Goal: Task Accomplishment & Management: Manage account settings

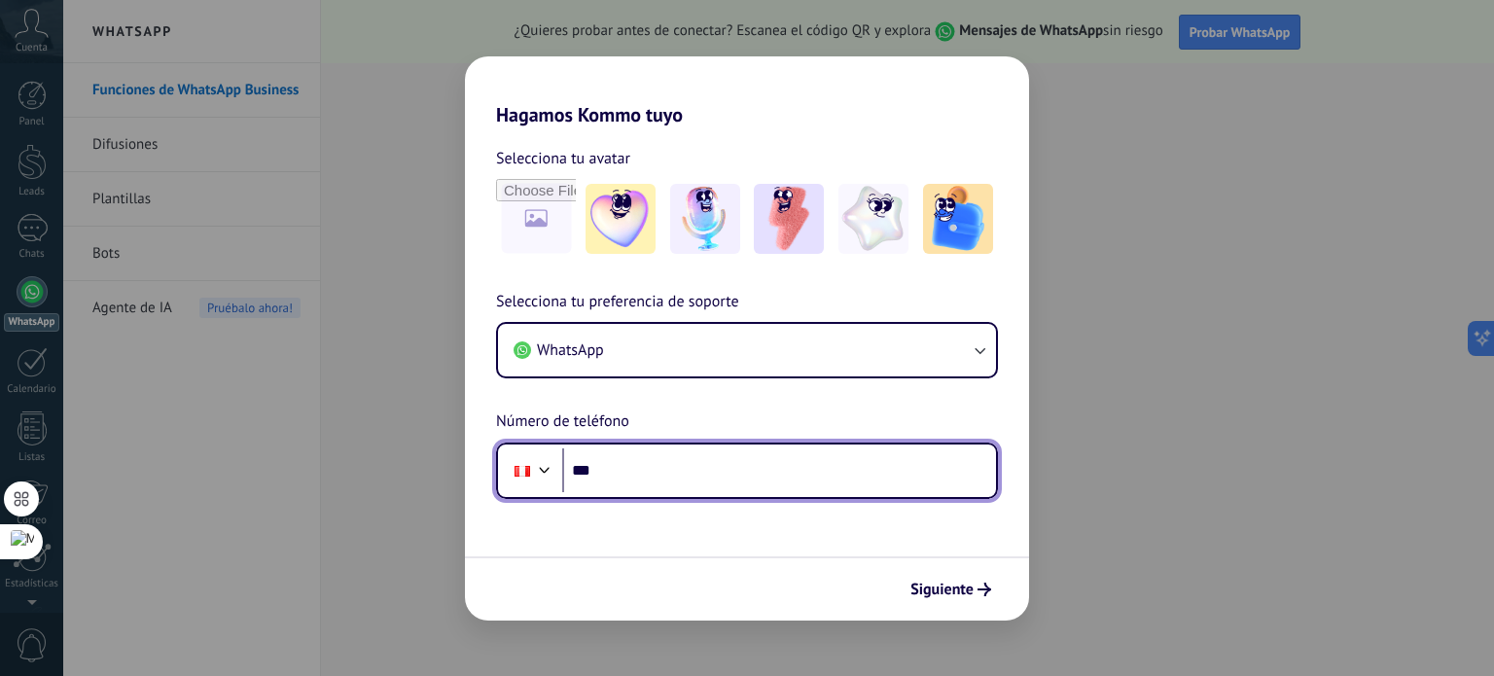
click at [744, 478] on input "***" at bounding box center [779, 470] width 434 height 45
type input "**********"
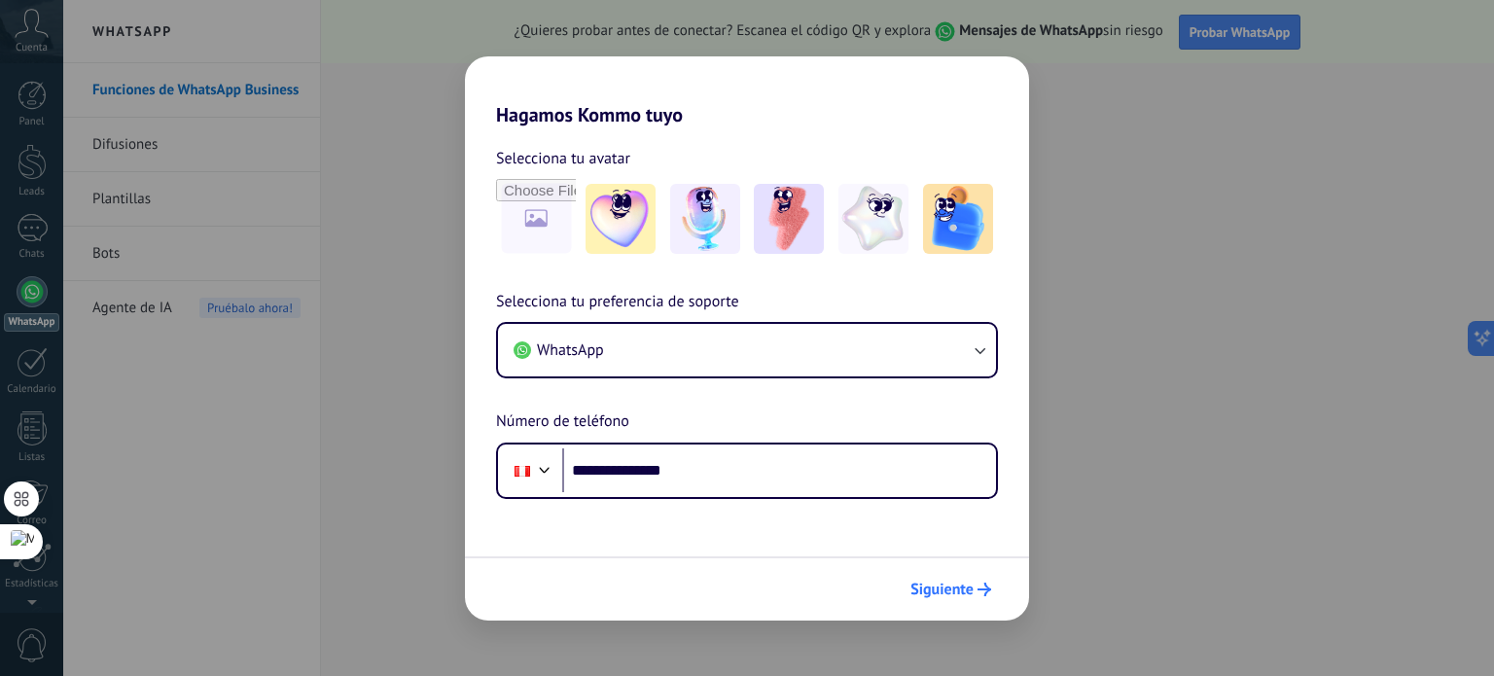
click at [923, 592] on span "Siguiente" at bounding box center [941, 590] width 63 height 14
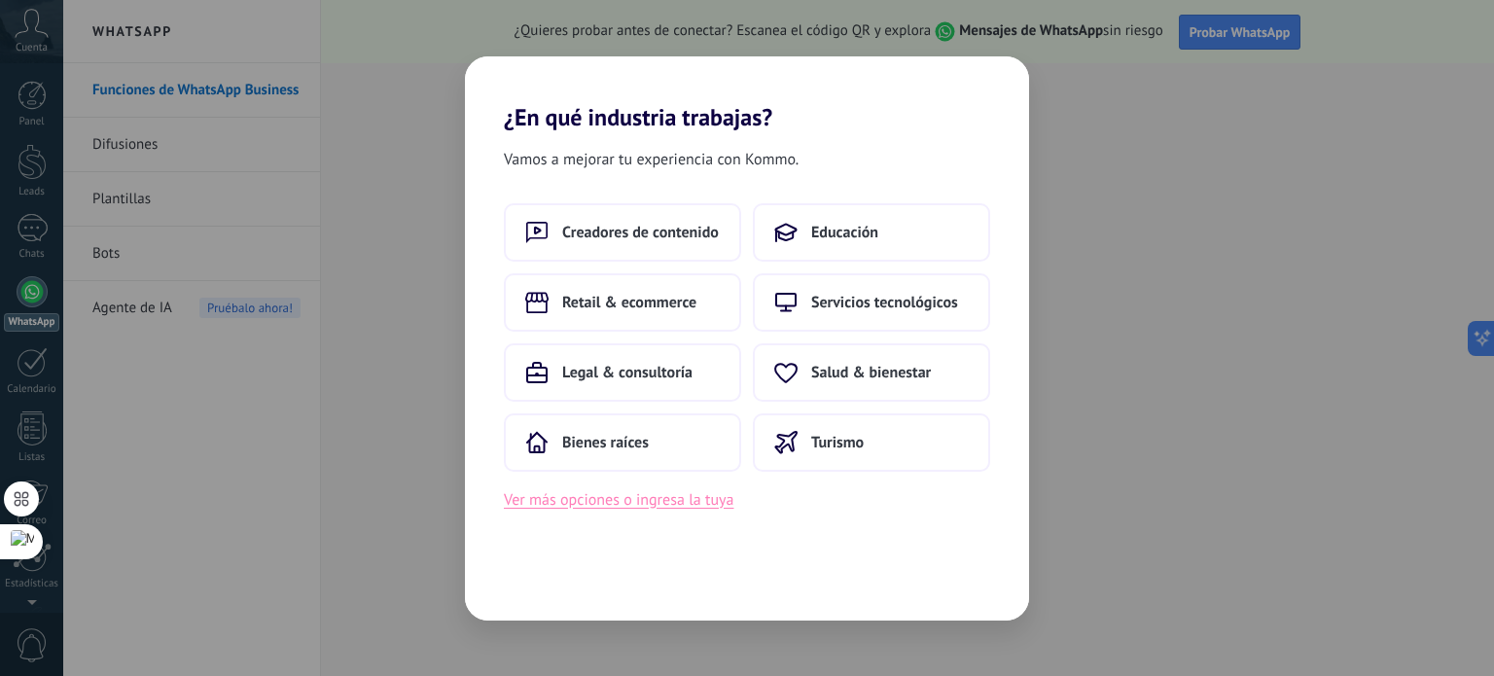
click at [672, 498] on button "Ver más opciones o ingresa la tuya" at bounding box center [619, 499] width 230 height 25
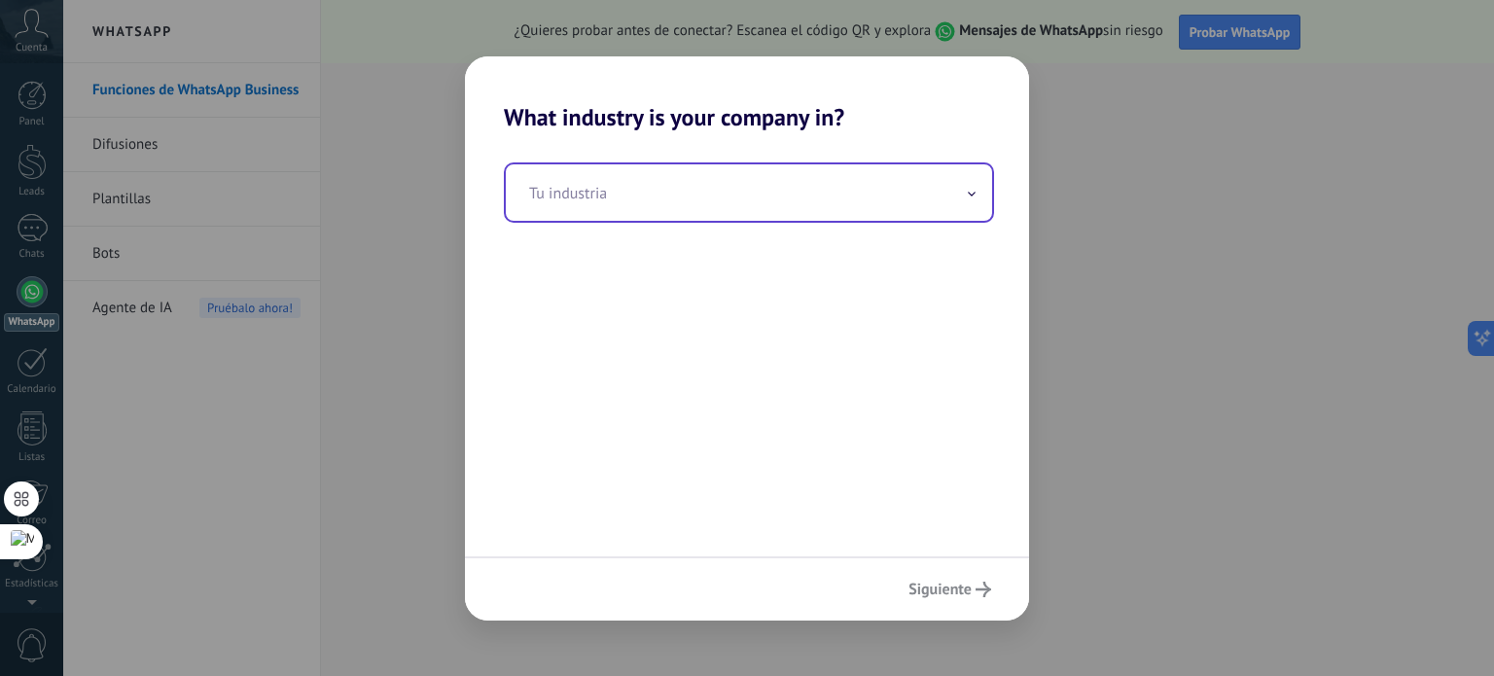
click at [975, 194] on icon at bounding box center [972, 194] width 8 height 5
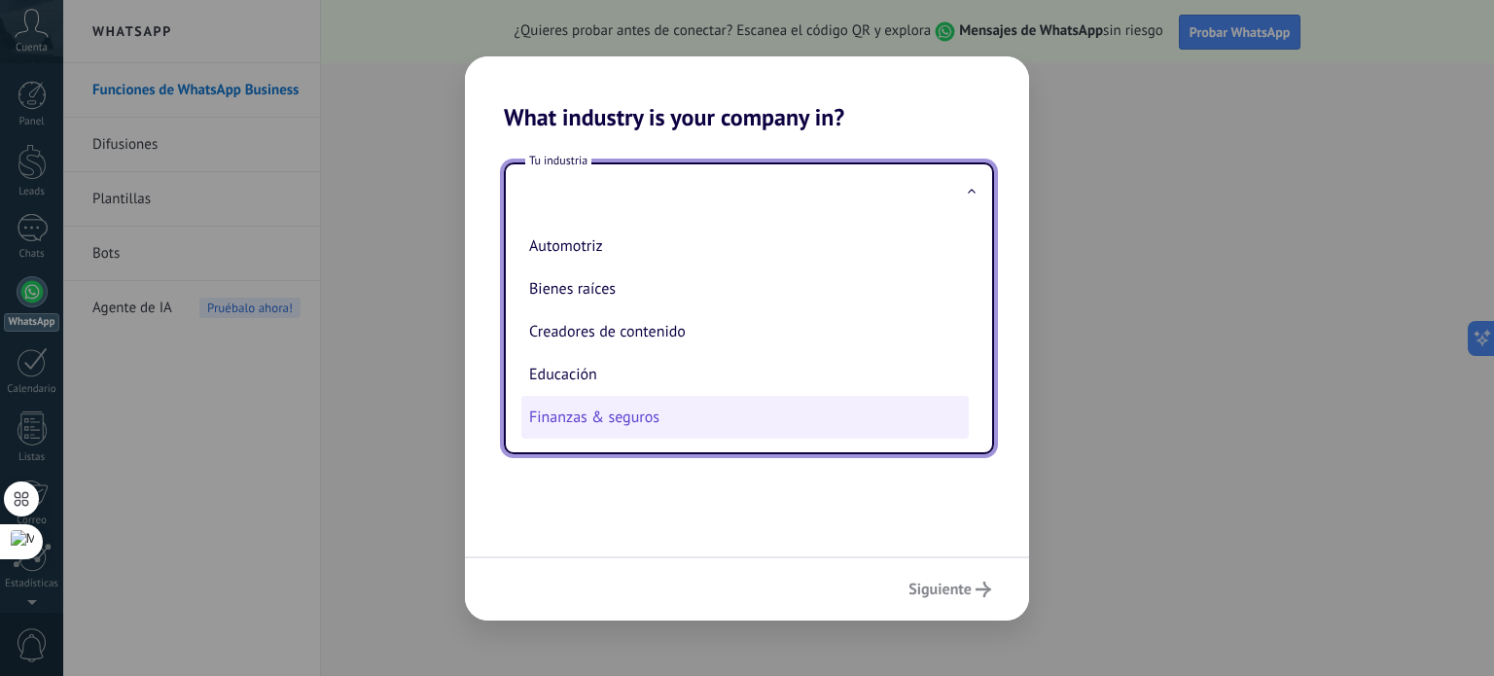
click at [700, 417] on li "Finanzas & seguros" at bounding box center [744, 417] width 447 height 43
type input "**********"
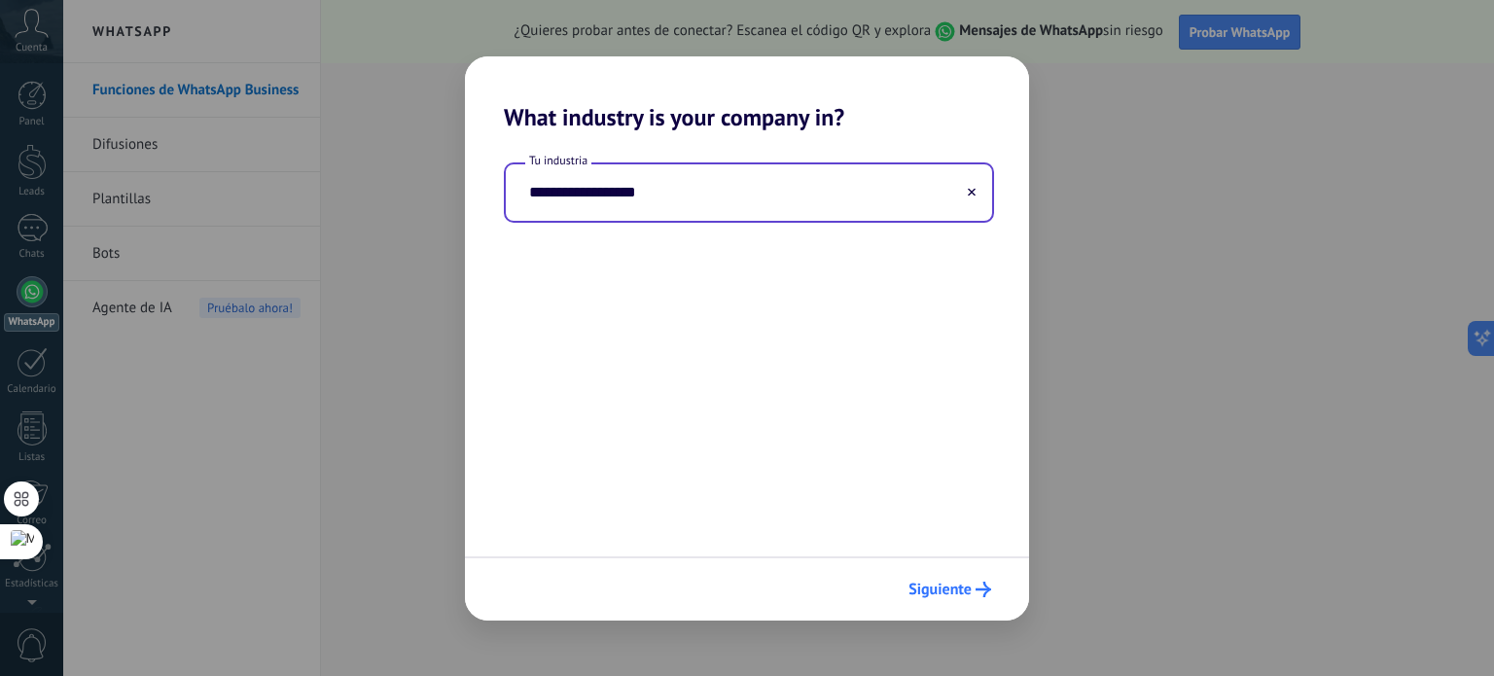
click at [947, 587] on span "Siguiente" at bounding box center [940, 590] width 63 height 14
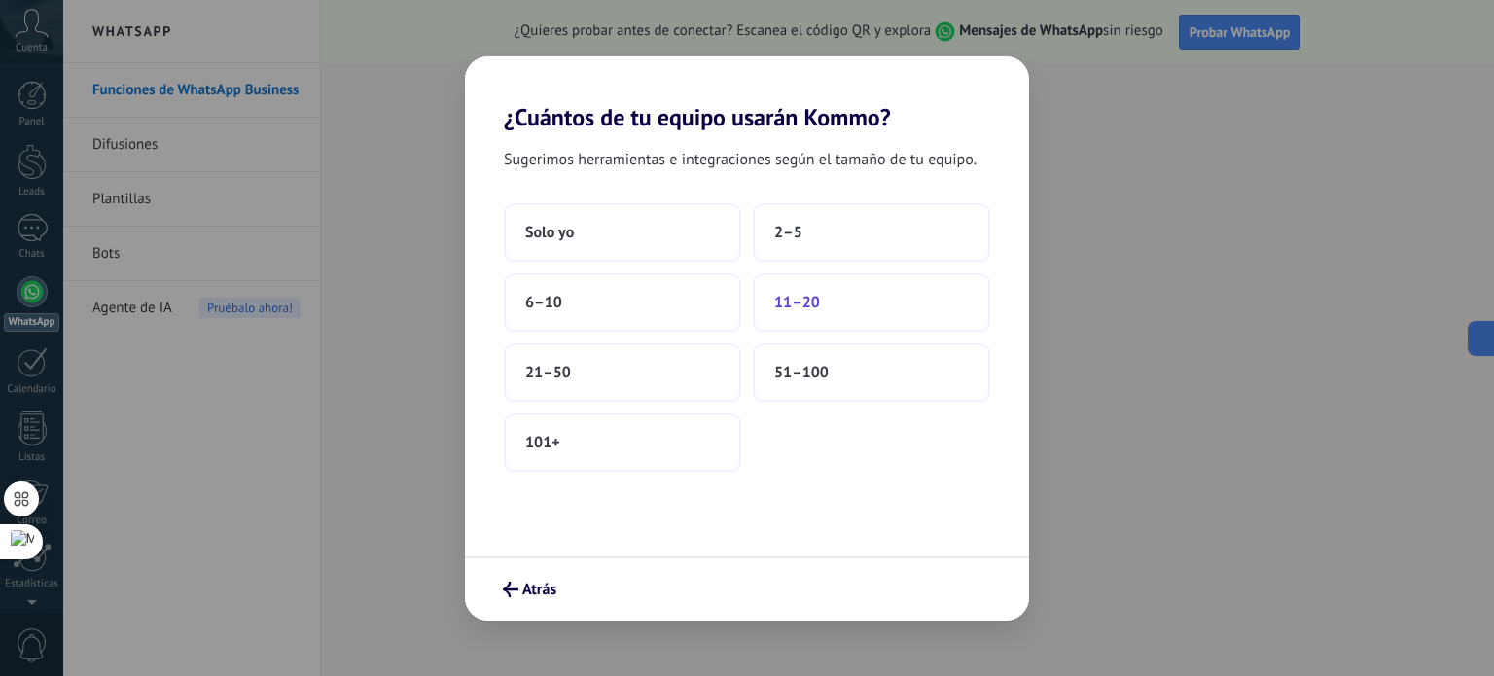
click at [838, 299] on button "11–20" at bounding box center [871, 302] width 237 height 58
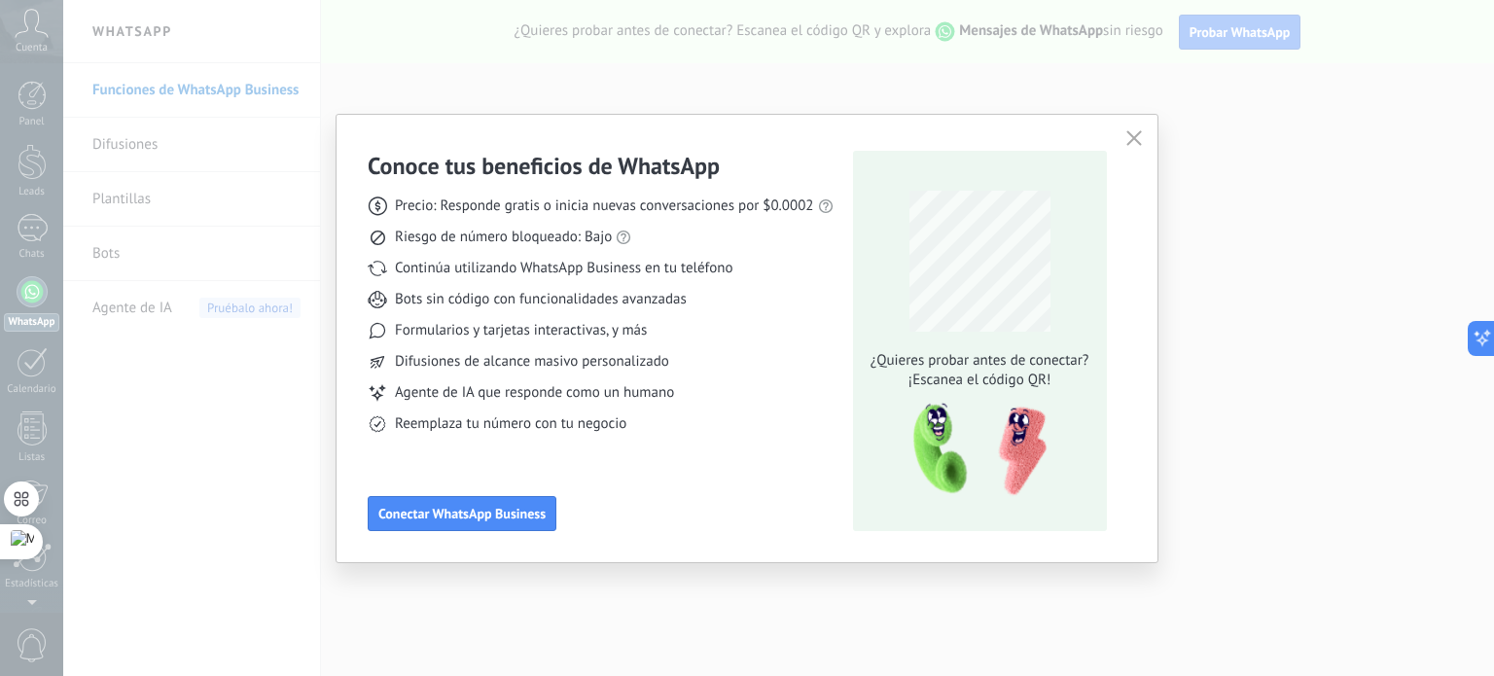
click at [1137, 136] on icon "button" at bounding box center [1134, 138] width 16 height 16
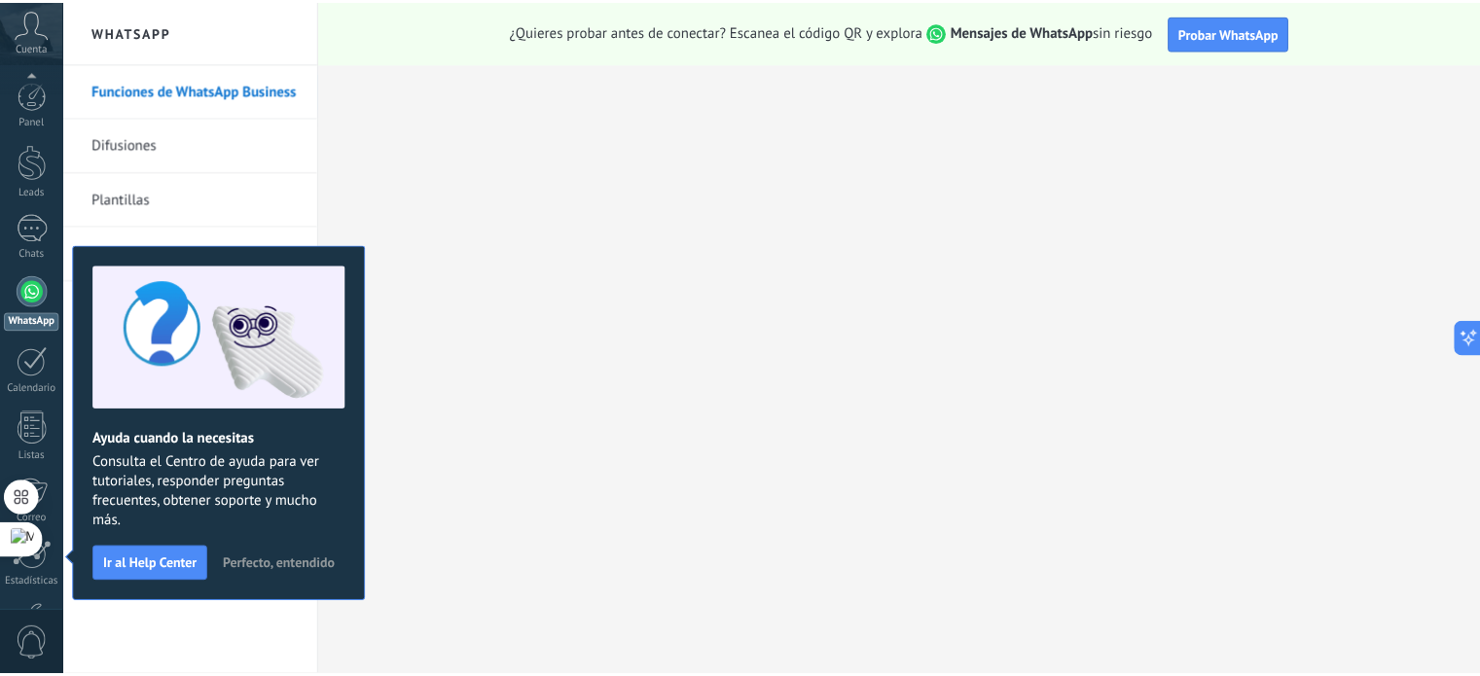
scroll to position [132, 0]
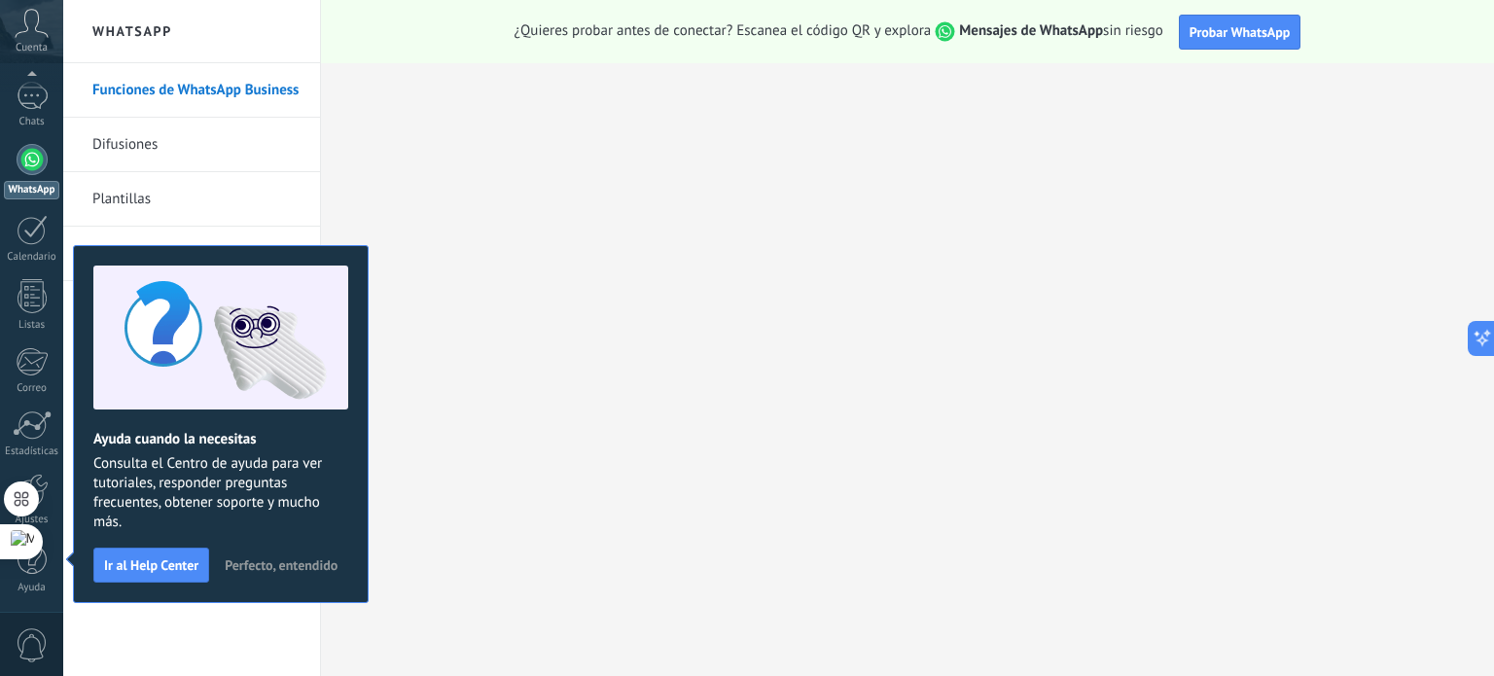
click at [251, 567] on span "Perfecto, entendido" at bounding box center [281, 565] width 113 height 14
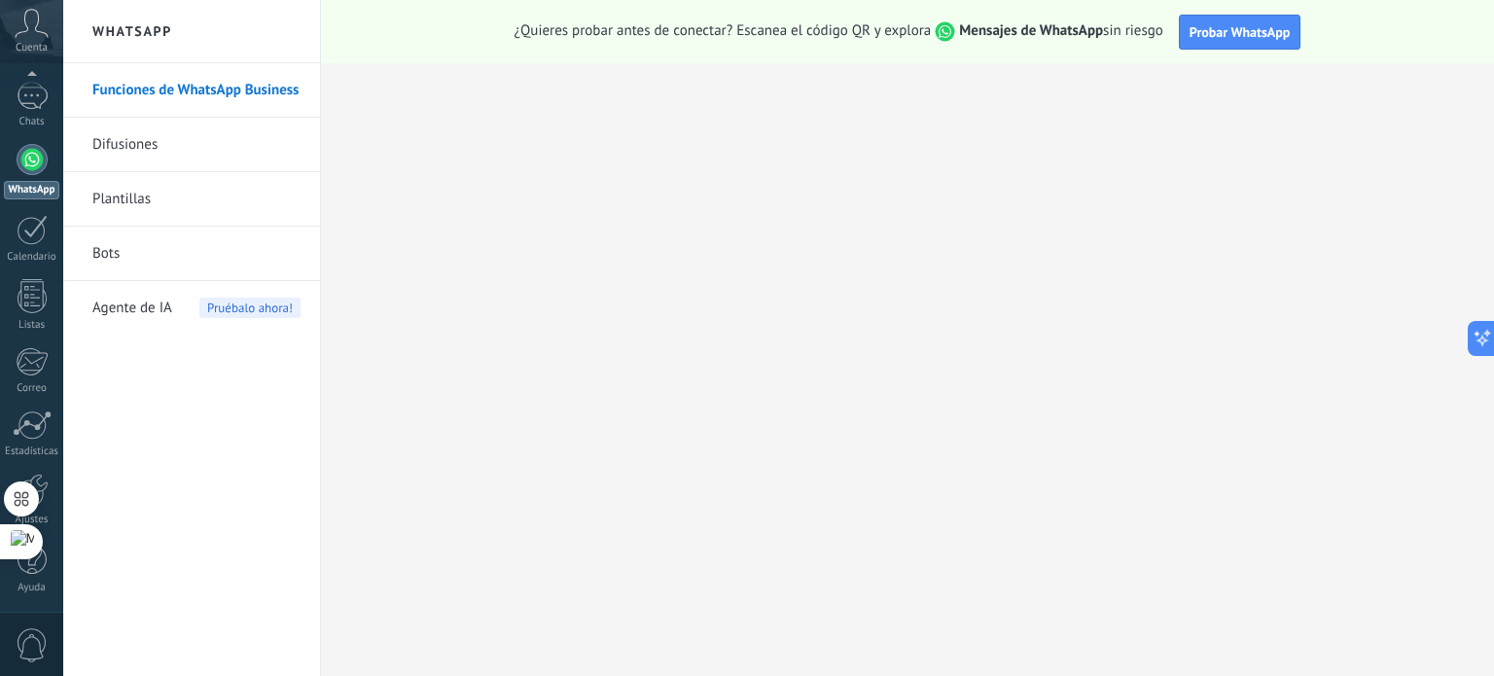
click at [156, 139] on link "Difusiones" at bounding box center [196, 145] width 208 height 54
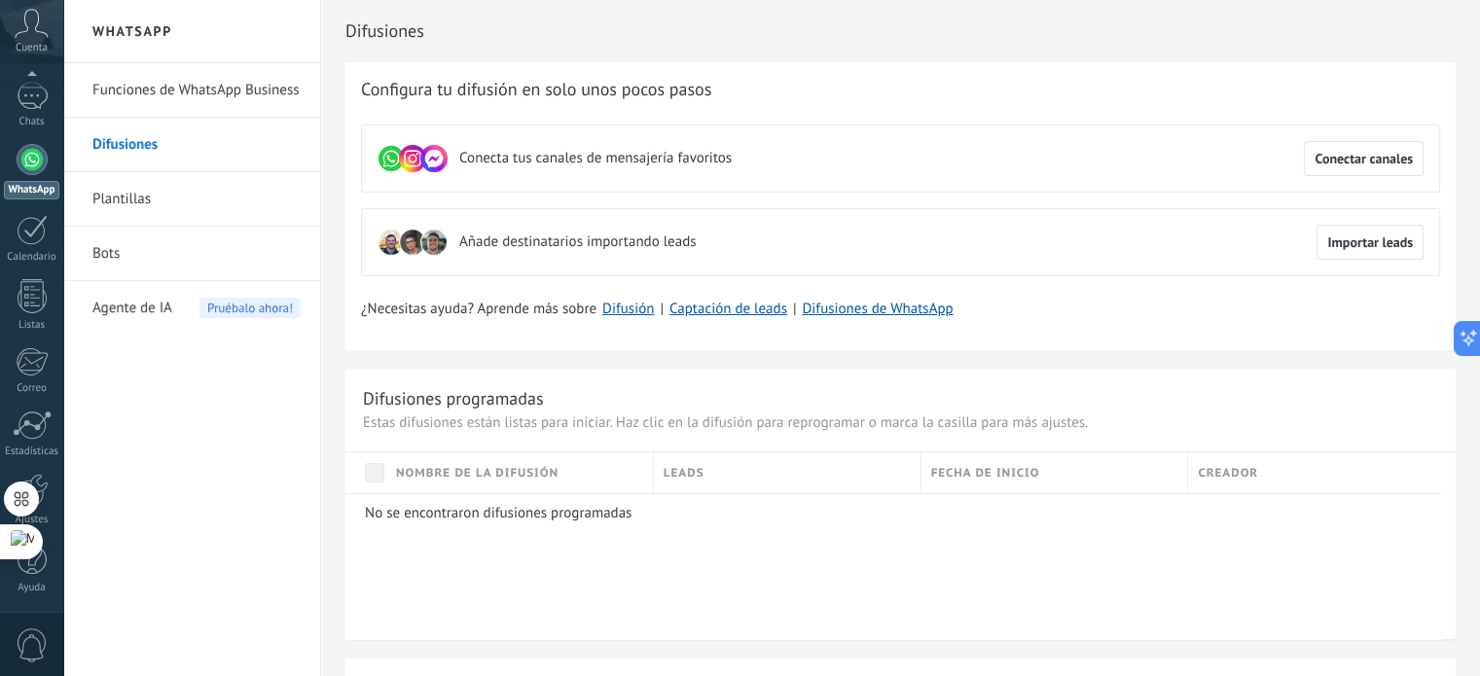
click at [148, 198] on link "Plantillas" at bounding box center [196, 199] width 208 height 54
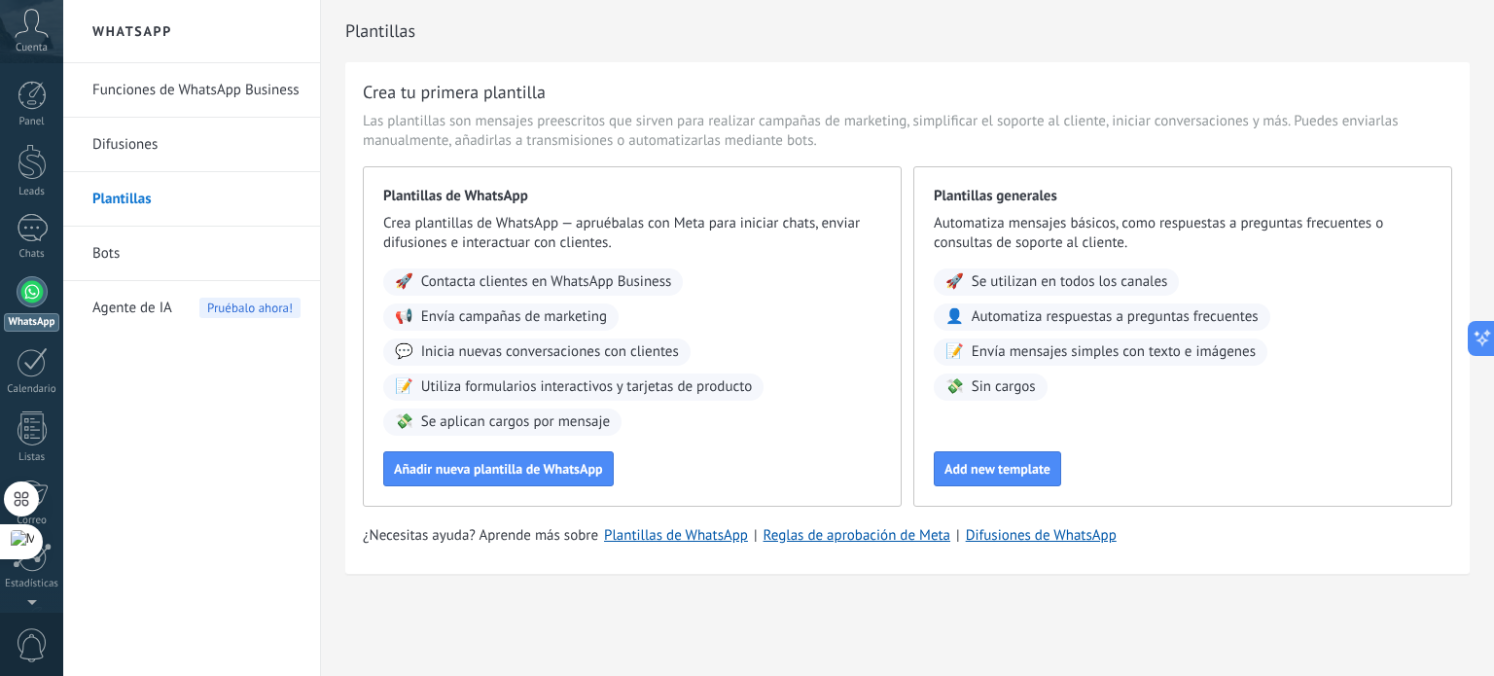
click at [125, 254] on link "Bots" at bounding box center [196, 254] width 208 height 54
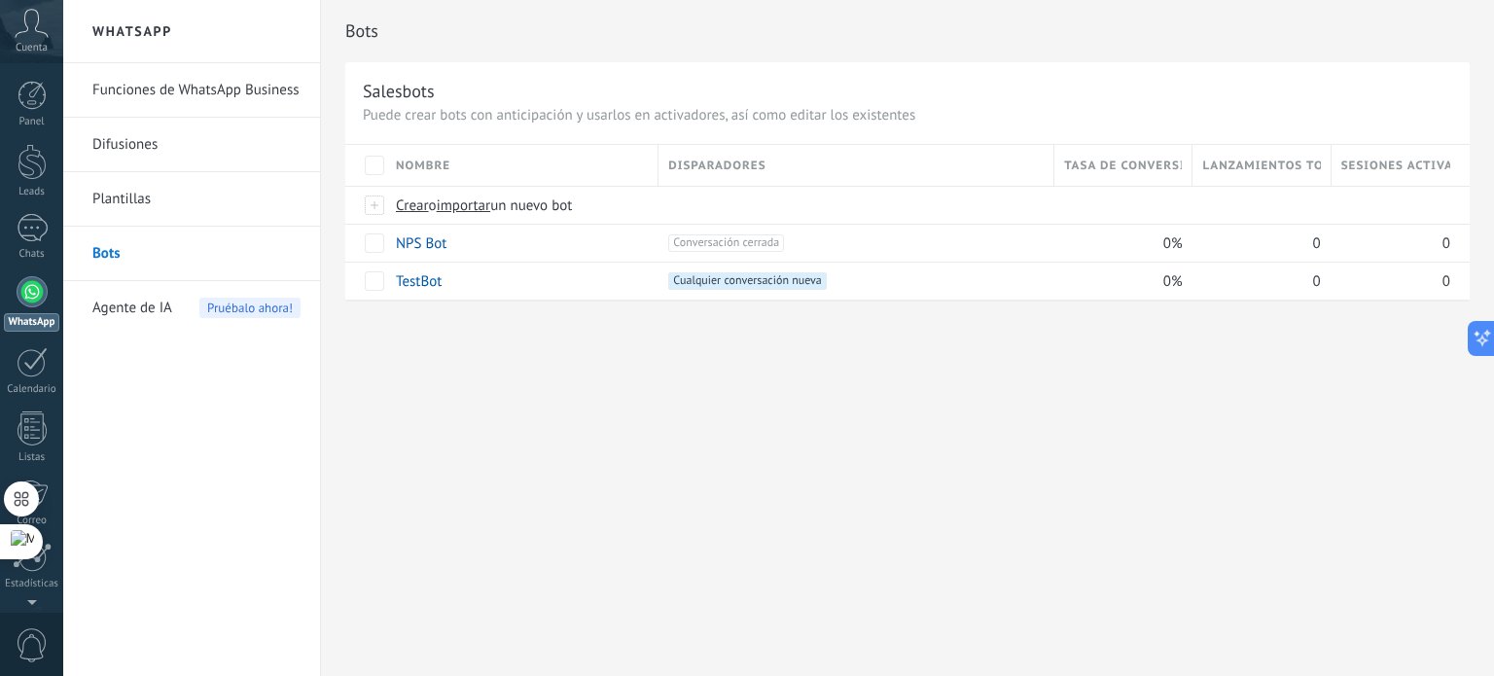
click at [133, 303] on span "Agente de IA" at bounding box center [132, 308] width 80 height 54
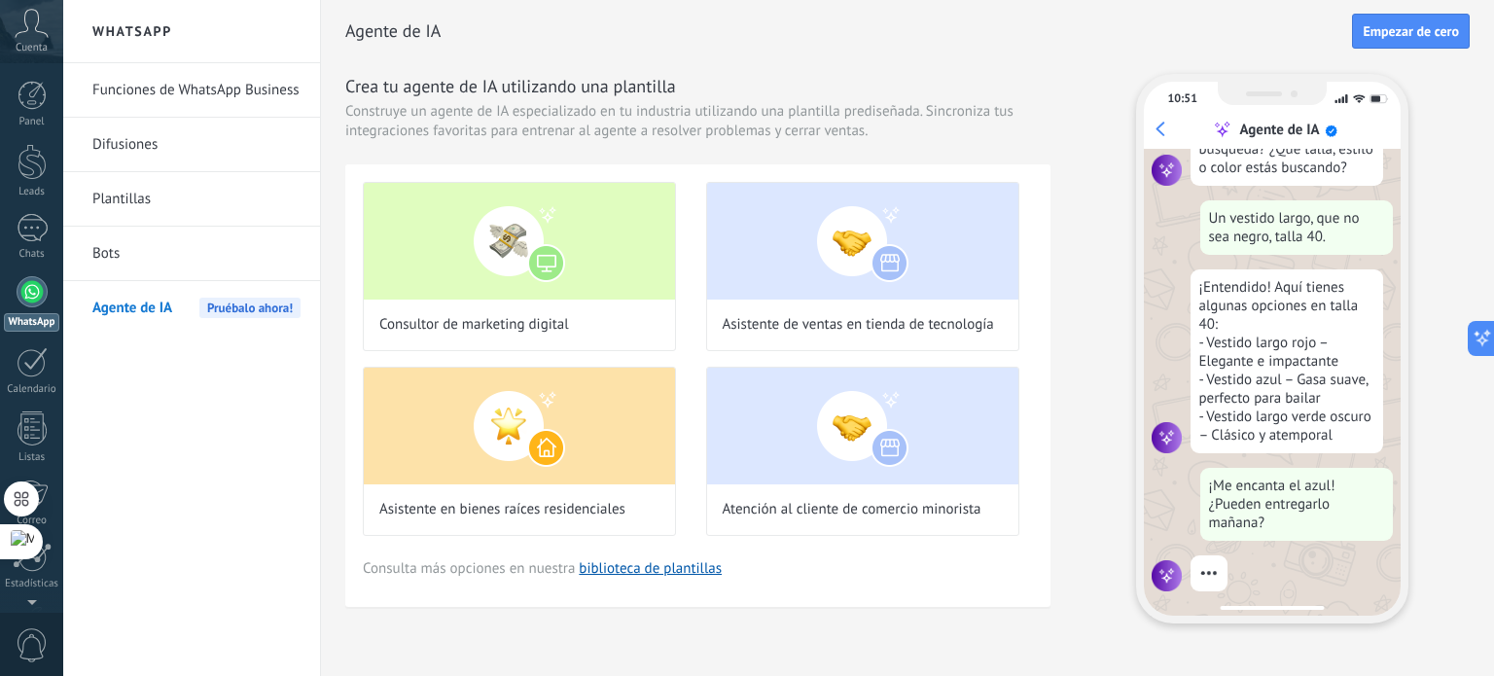
scroll to position [238, 0]
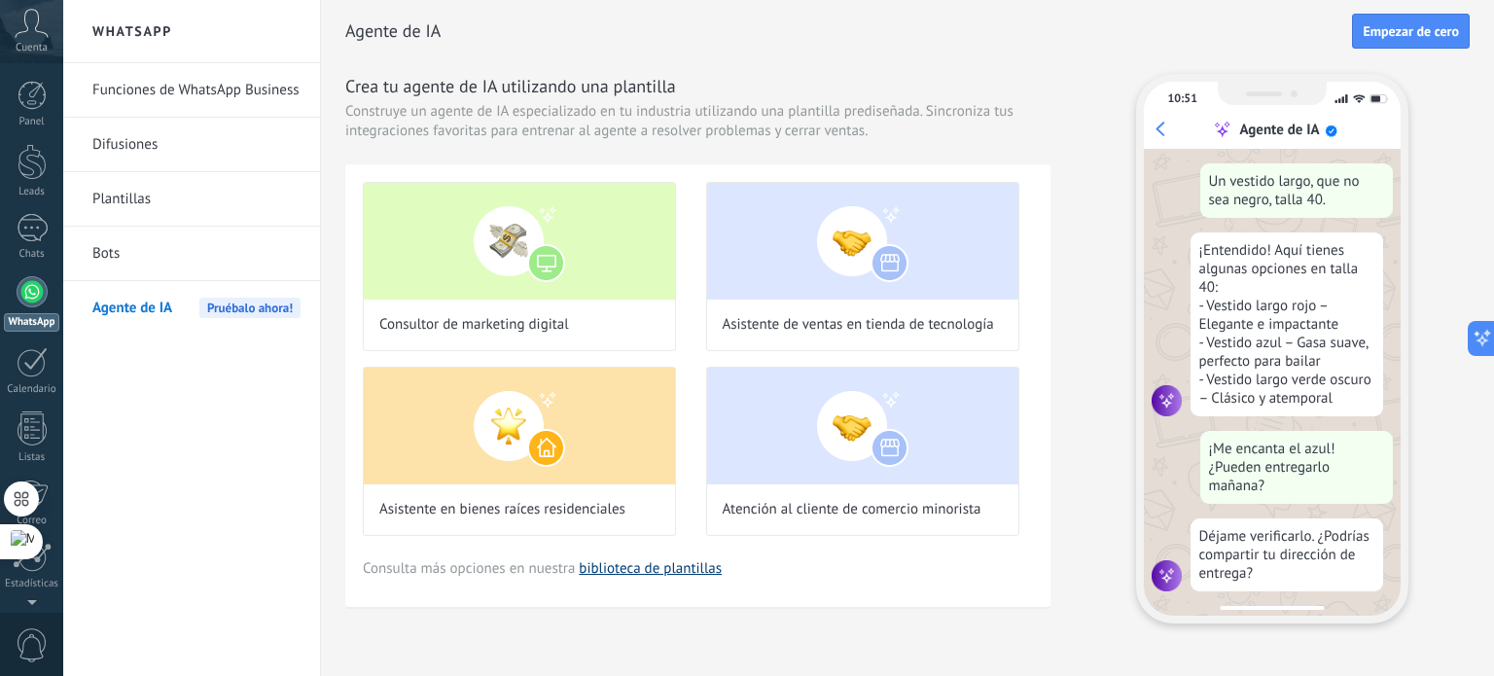
click at [681, 569] on link "biblioteca de plantillas" at bounding box center [650, 568] width 143 height 18
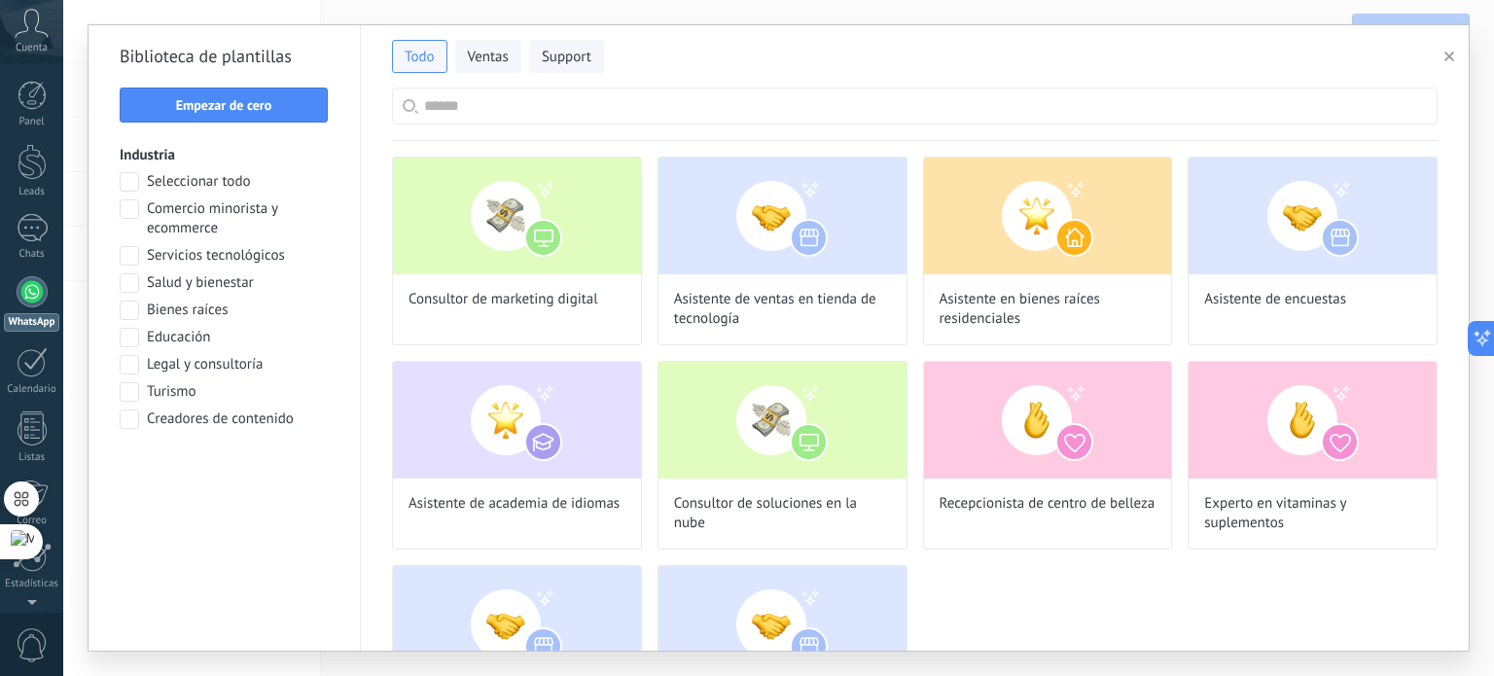
scroll to position [0, 0]
drag, startPoint x: 585, startPoint y: 34, endPoint x: 565, endPoint y: 53, distance: 26.8
click at [565, 53] on div "Todo Ventas Support" at bounding box center [914, 52] width 1045 height 41
click at [565, 53] on span "Support" at bounding box center [567, 57] width 50 height 19
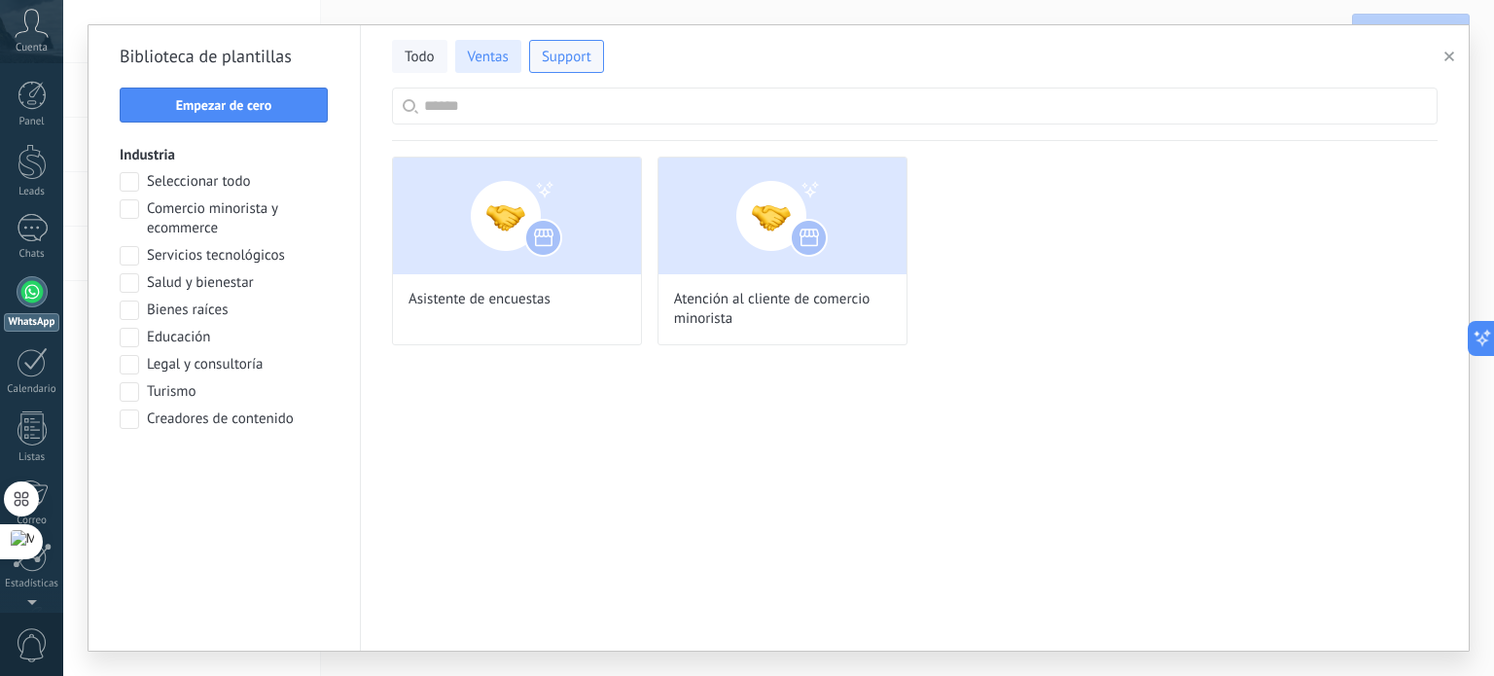
click at [488, 48] on span "Ventas" at bounding box center [488, 57] width 41 height 19
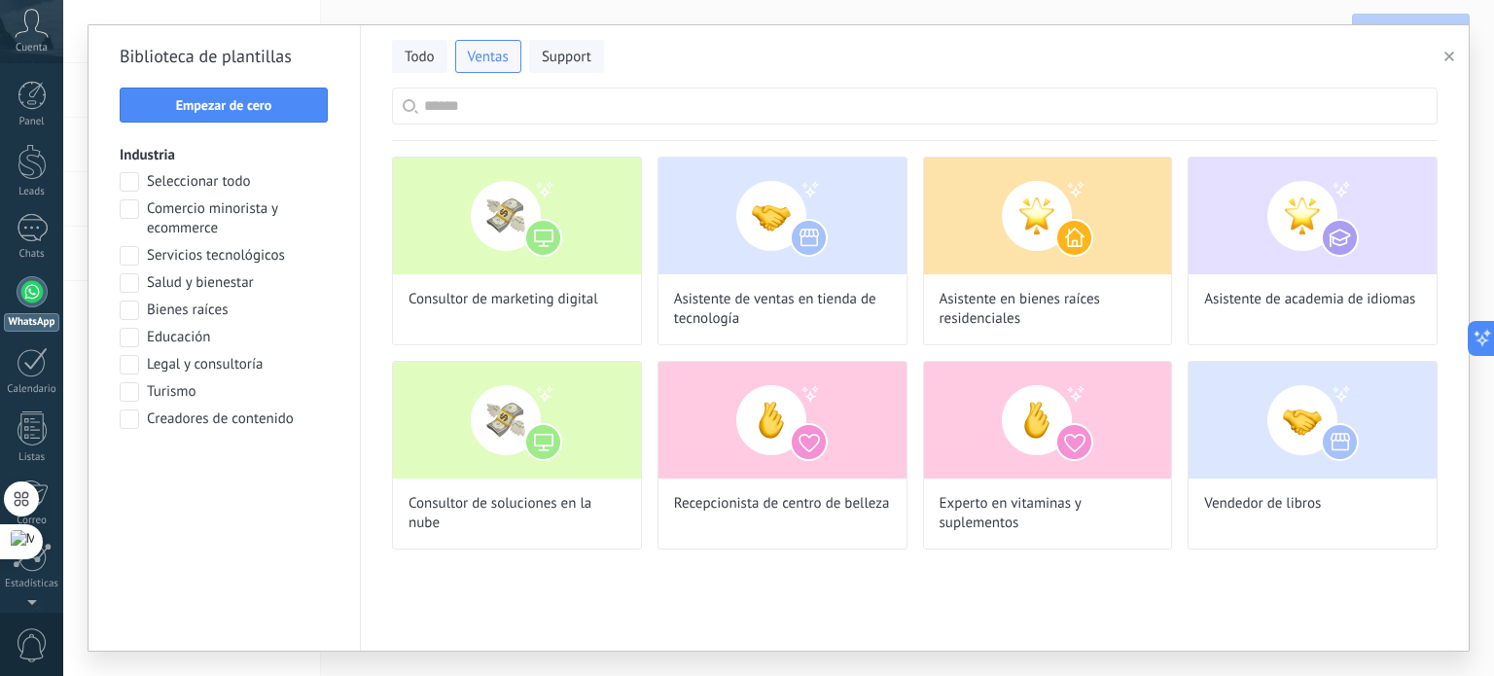
scroll to position [62, 0]
click at [129, 255] on span at bounding box center [129, 255] width 19 height 19
click at [229, 467] on span "Aplicar" at bounding box center [224, 470] width 41 height 14
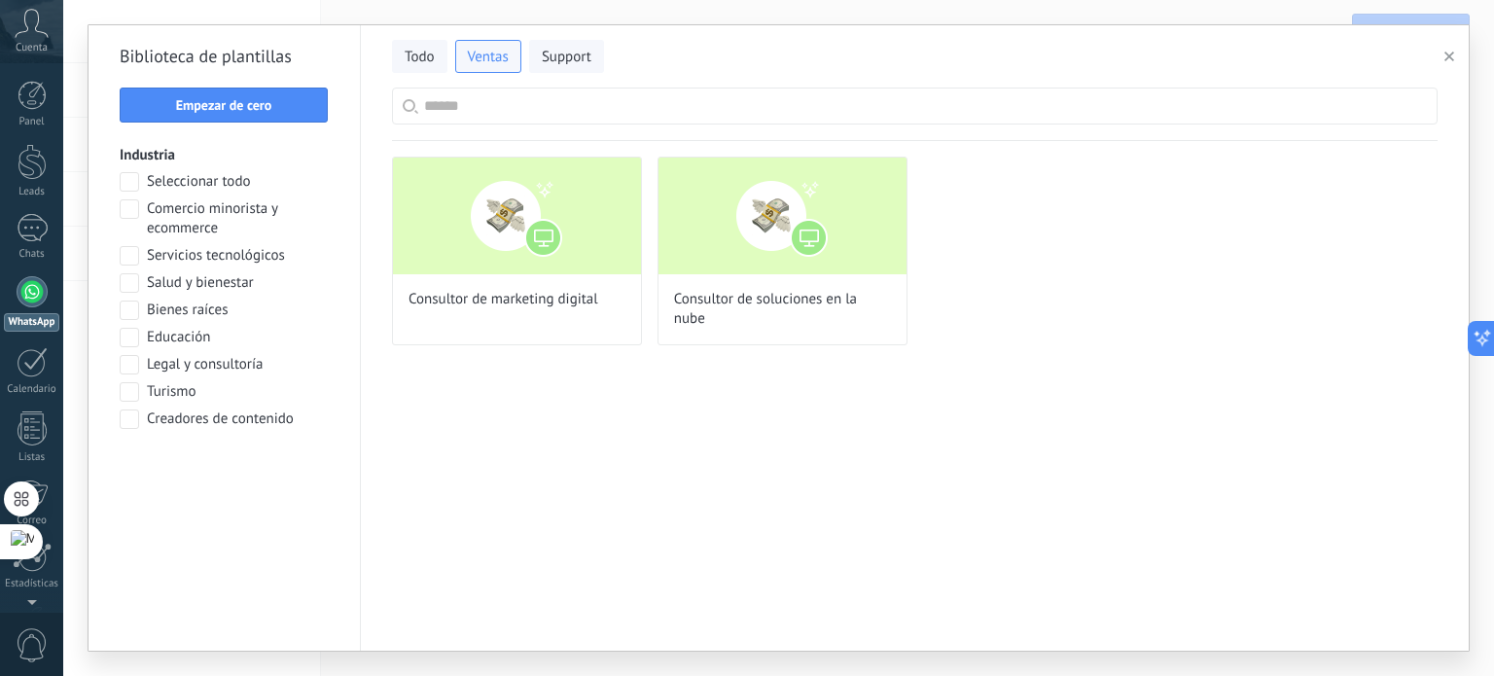
scroll to position [358, 0]
click at [132, 252] on span at bounding box center [129, 255] width 19 height 19
click at [1446, 61] on span "button" at bounding box center [1450, 57] width 10 height 14
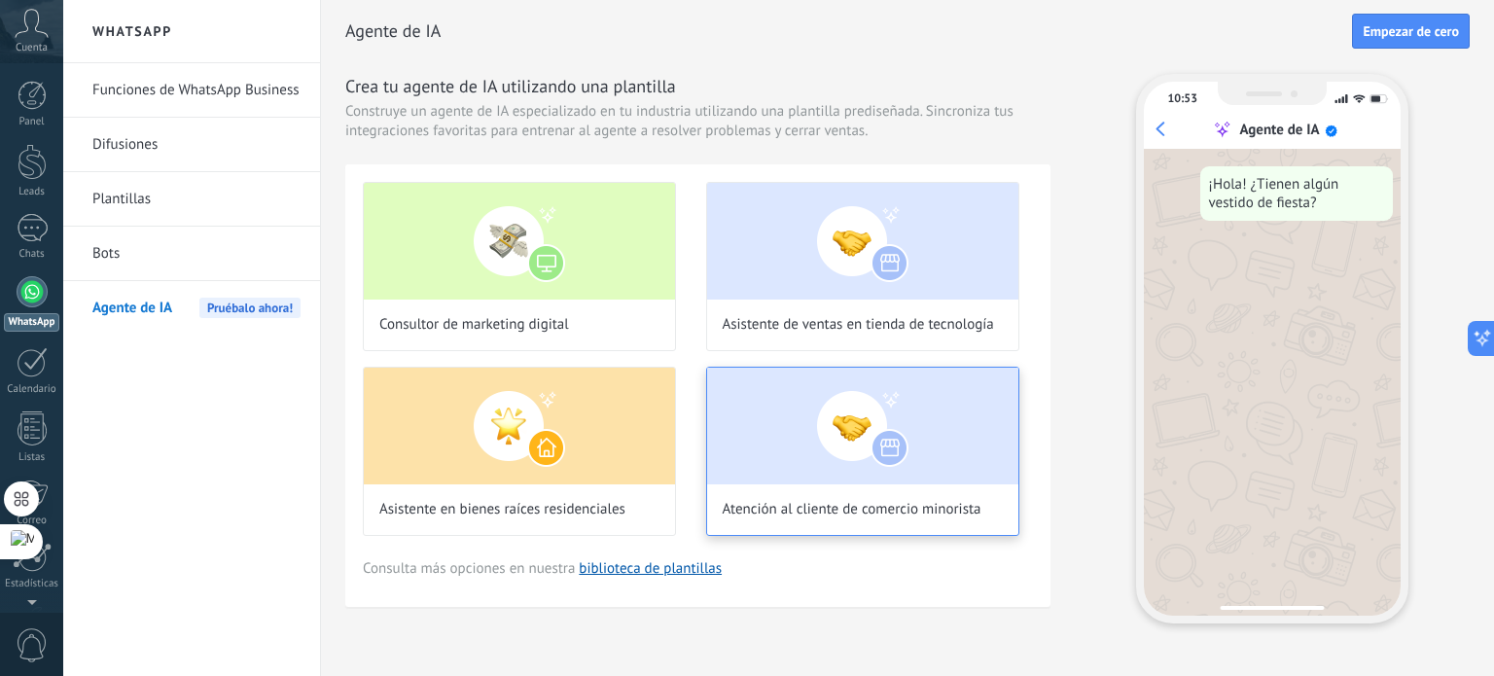
scroll to position [0, 0]
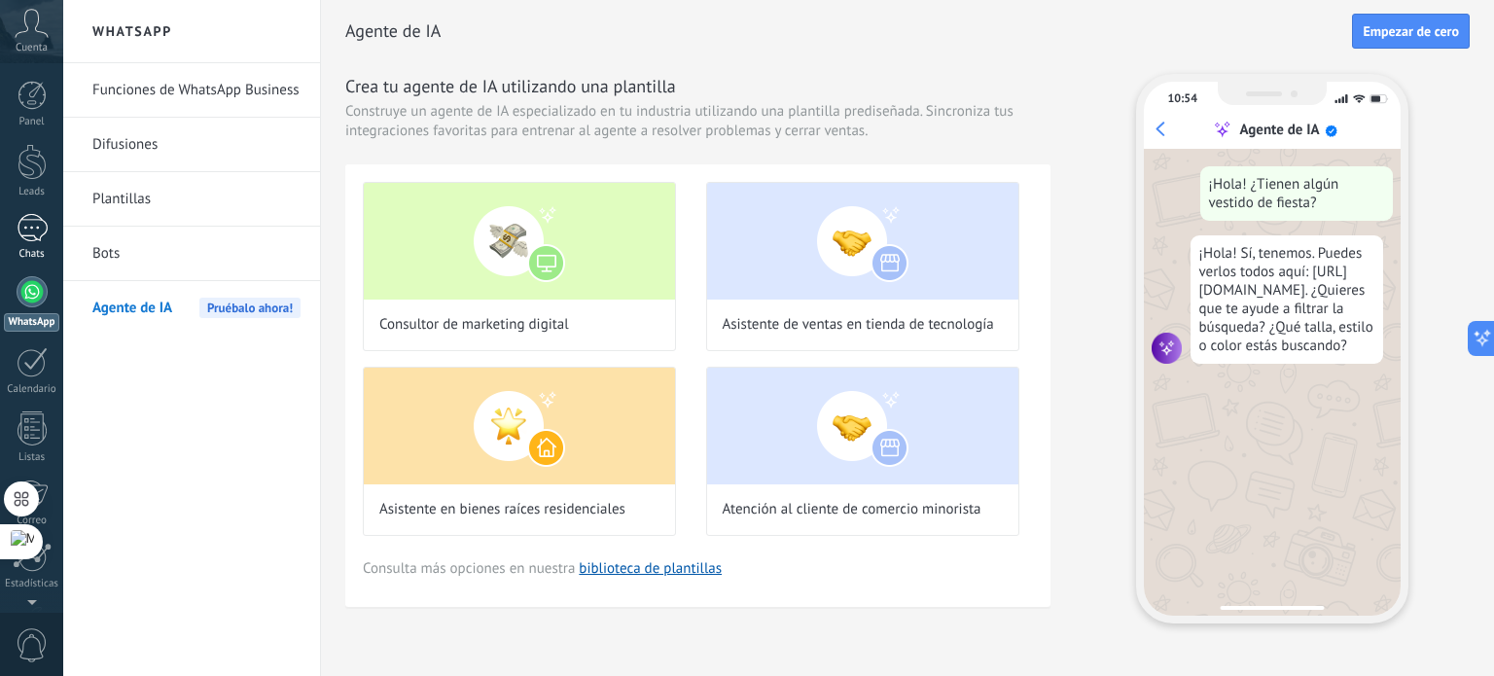
click at [35, 214] on div at bounding box center [32, 228] width 31 height 28
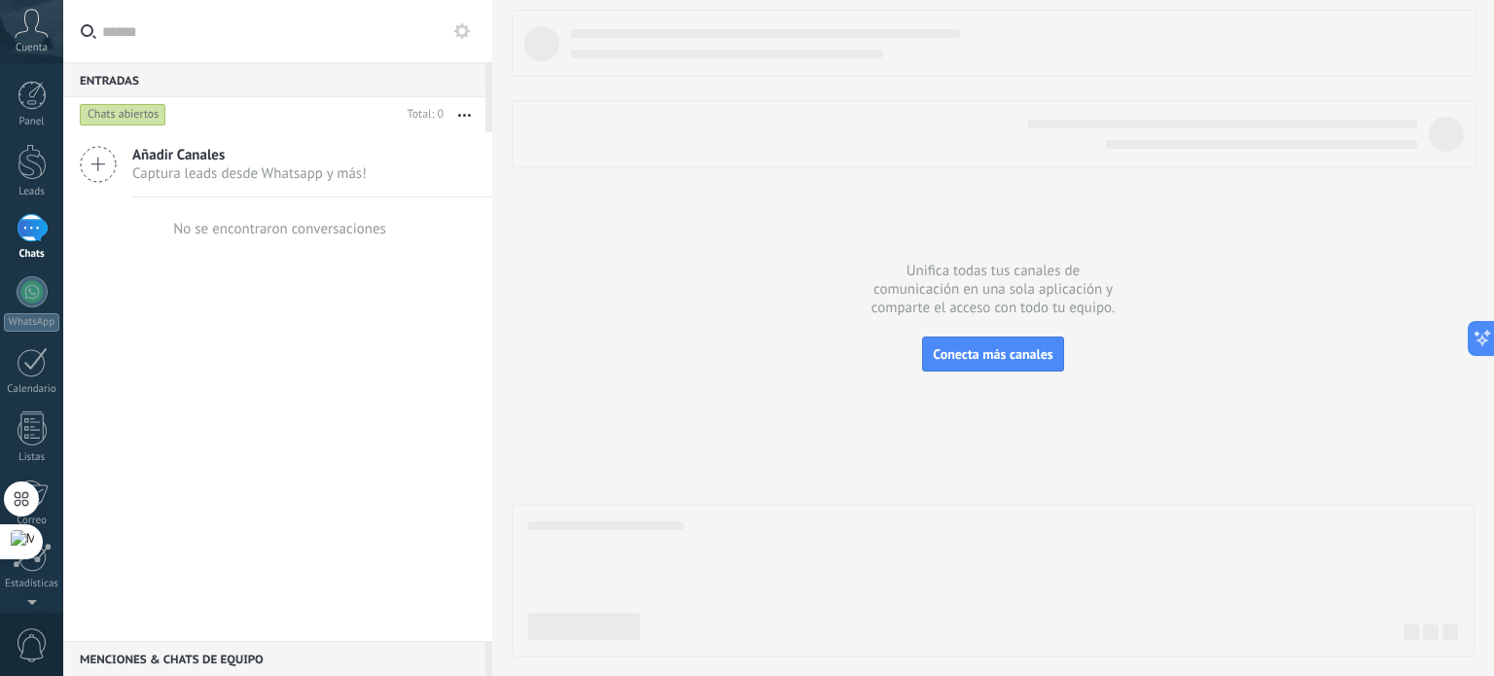
click at [286, 170] on span "Captura leads desde Whatsapp y más!" at bounding box center [249, 173] width 234 height 18
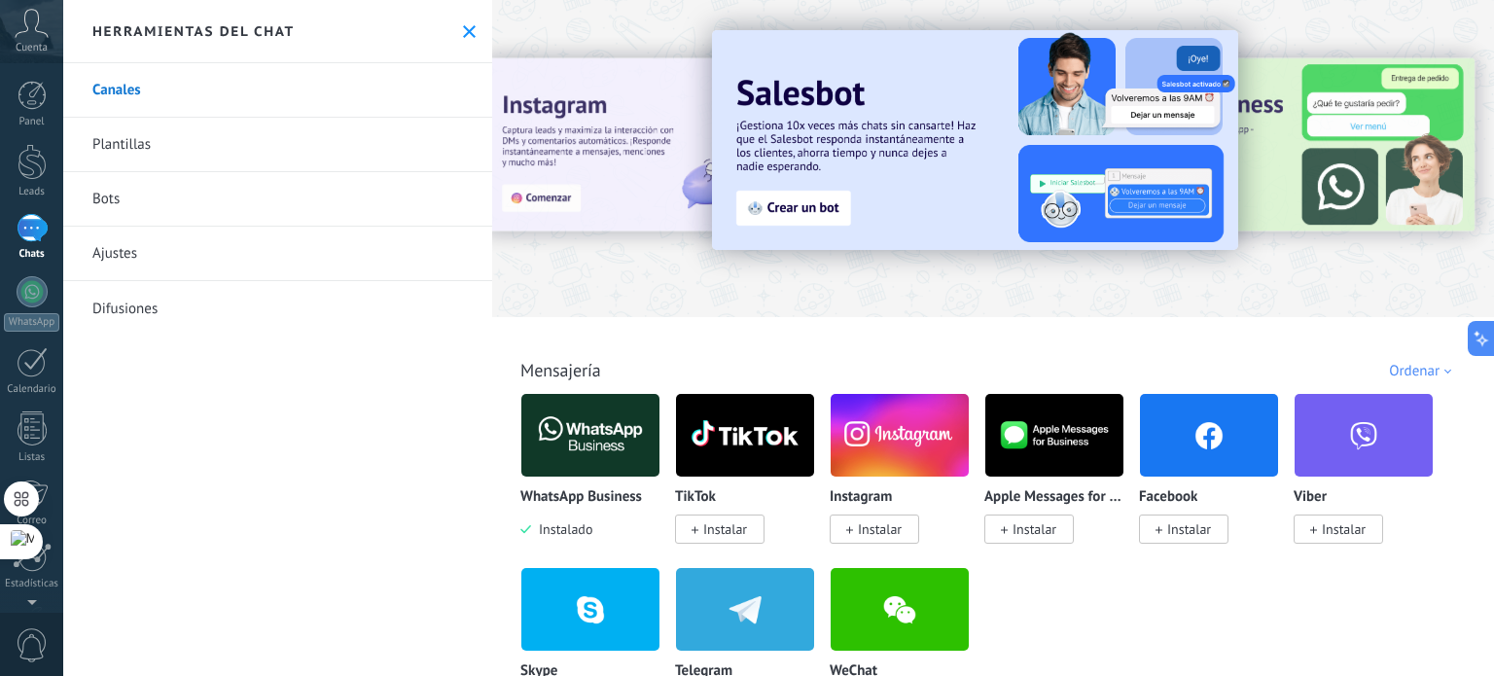
click at [192, 151] on link "Plantillas" at bounding box center [277, 145] width 429 height 54
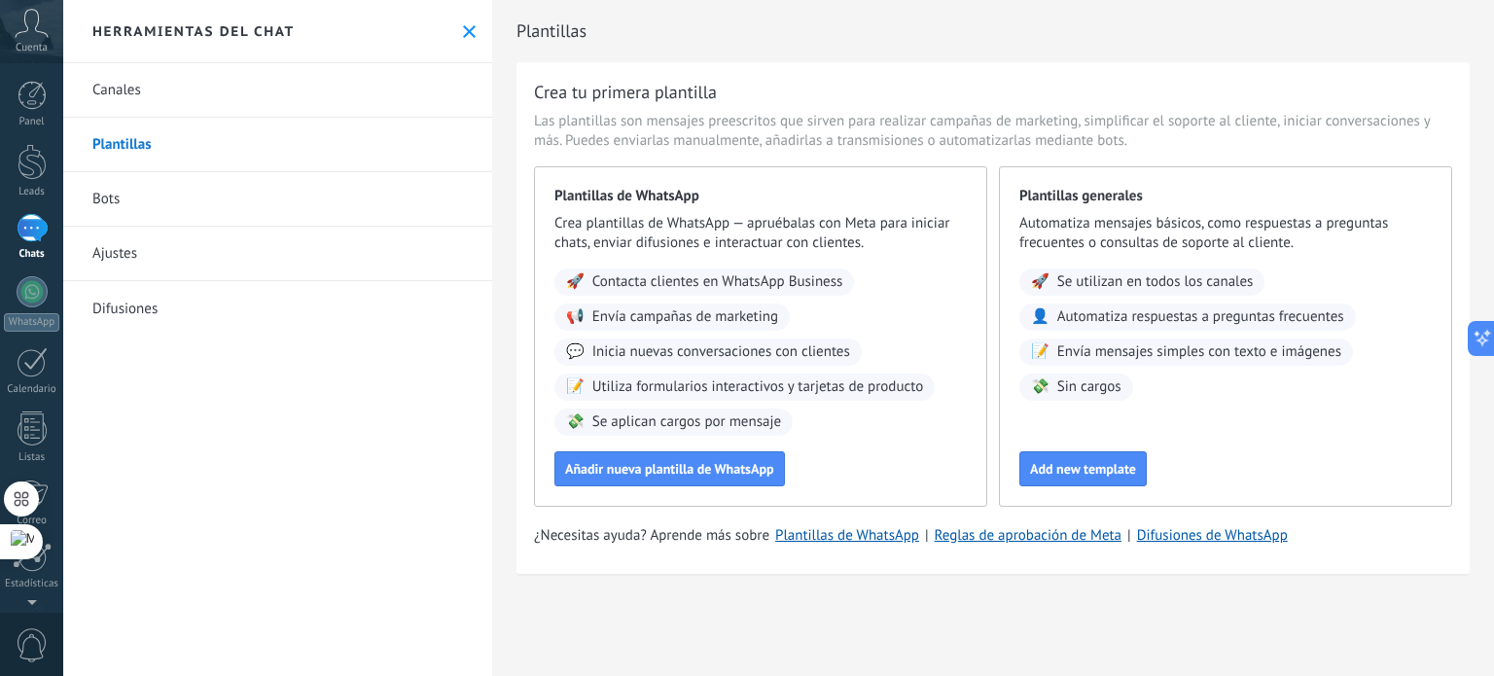
click at [195, 196] on link "Bots" at bounding box center [277, 199] width 429 height 54
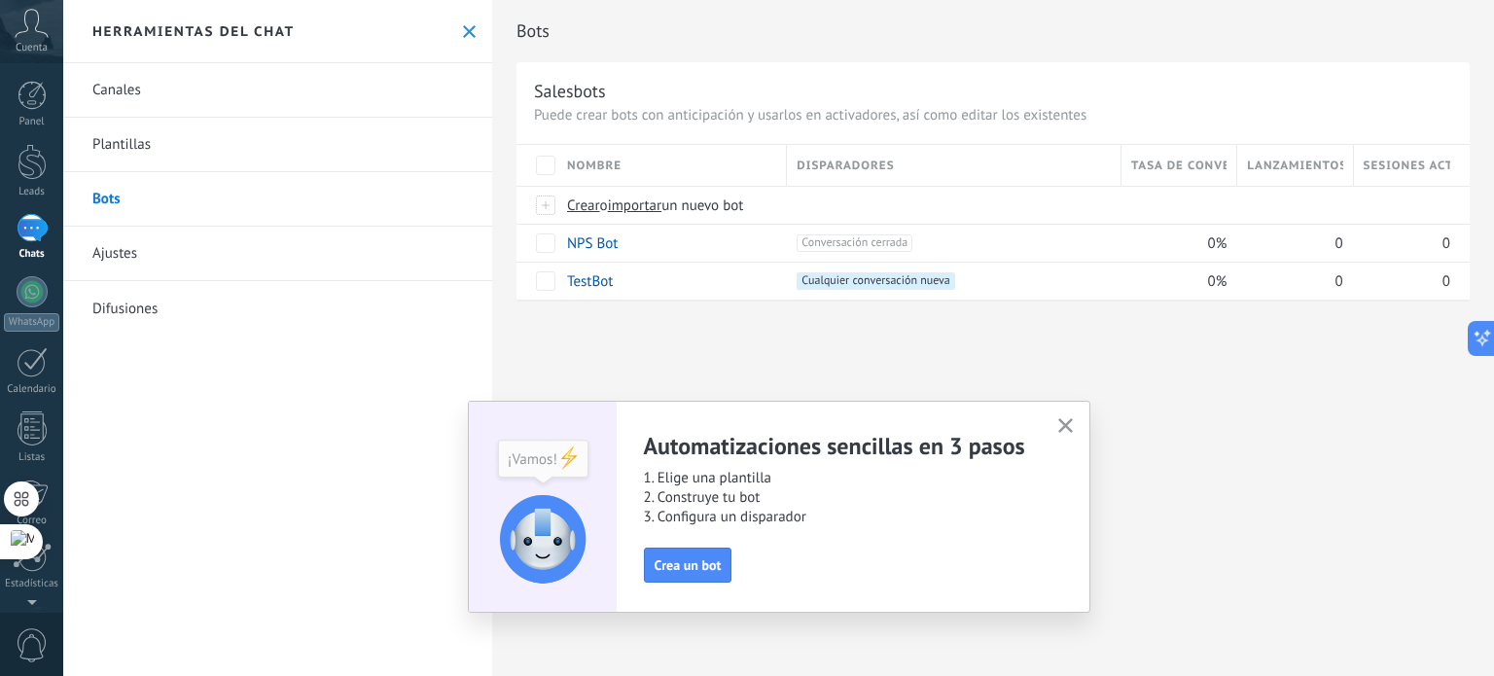
click at [188, 255] on link "Ajustes" at bounding box center [277, 254] width 429 height 54
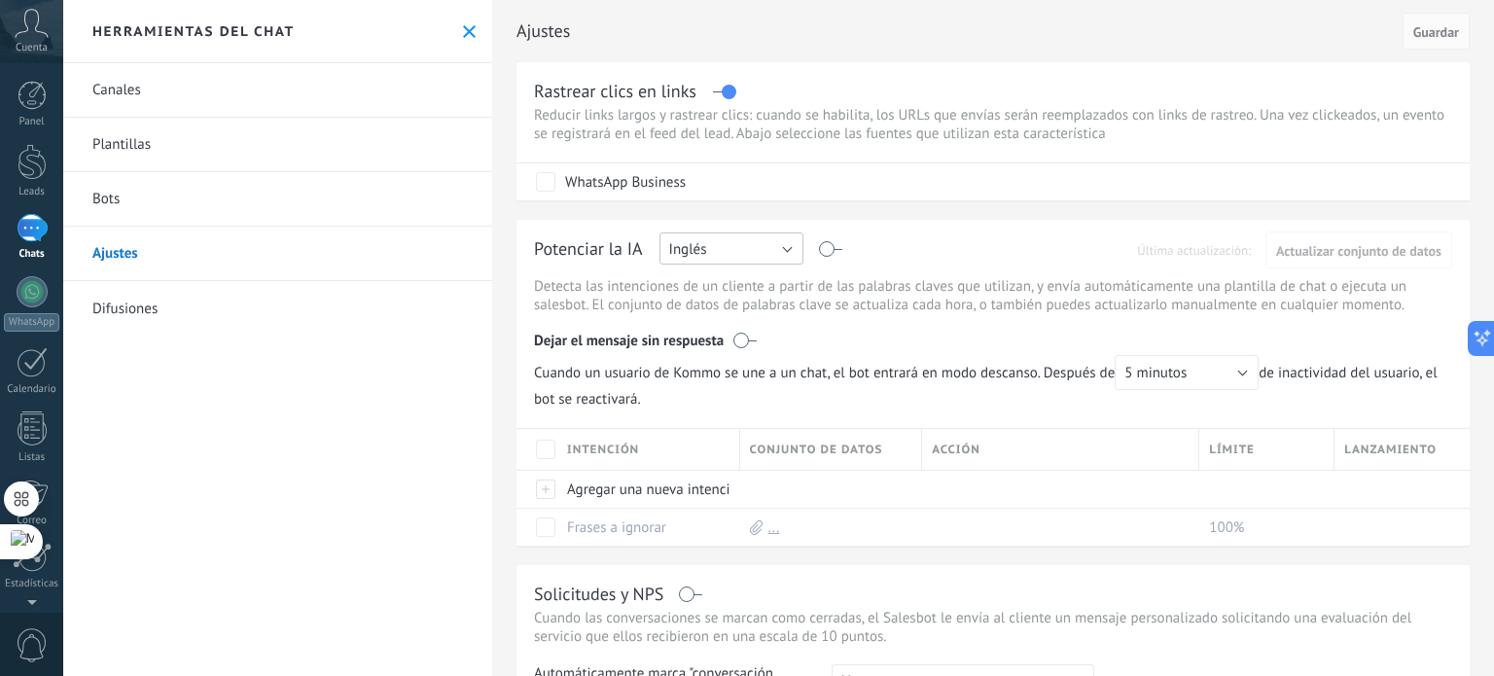
click at [791, 250] on button "Inglés" at bounding box center [732, 248] width 144 height 32
